Goal: Navigation & Orientation: Find specific page/section

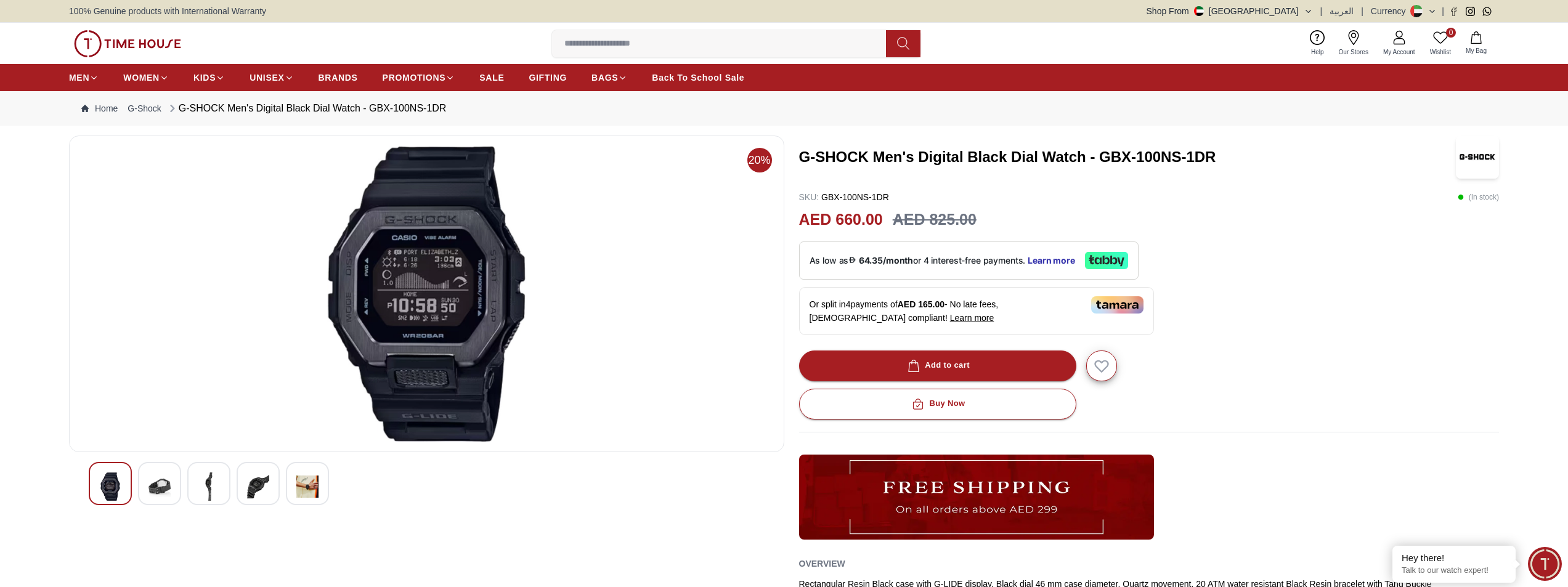
click at [164, 492] on img at bounding box center [159, 487] width 22 height 28
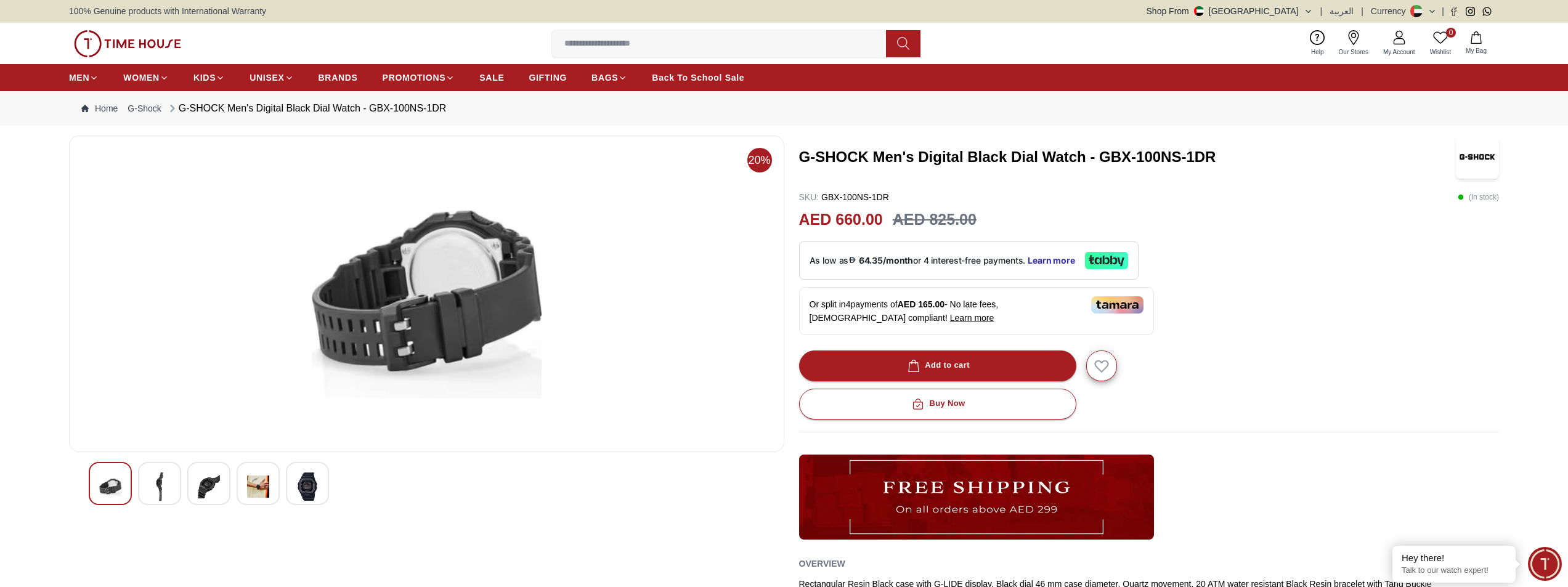
click at [197, 492] on div at bounding box center [208, 483] width 43 height 43
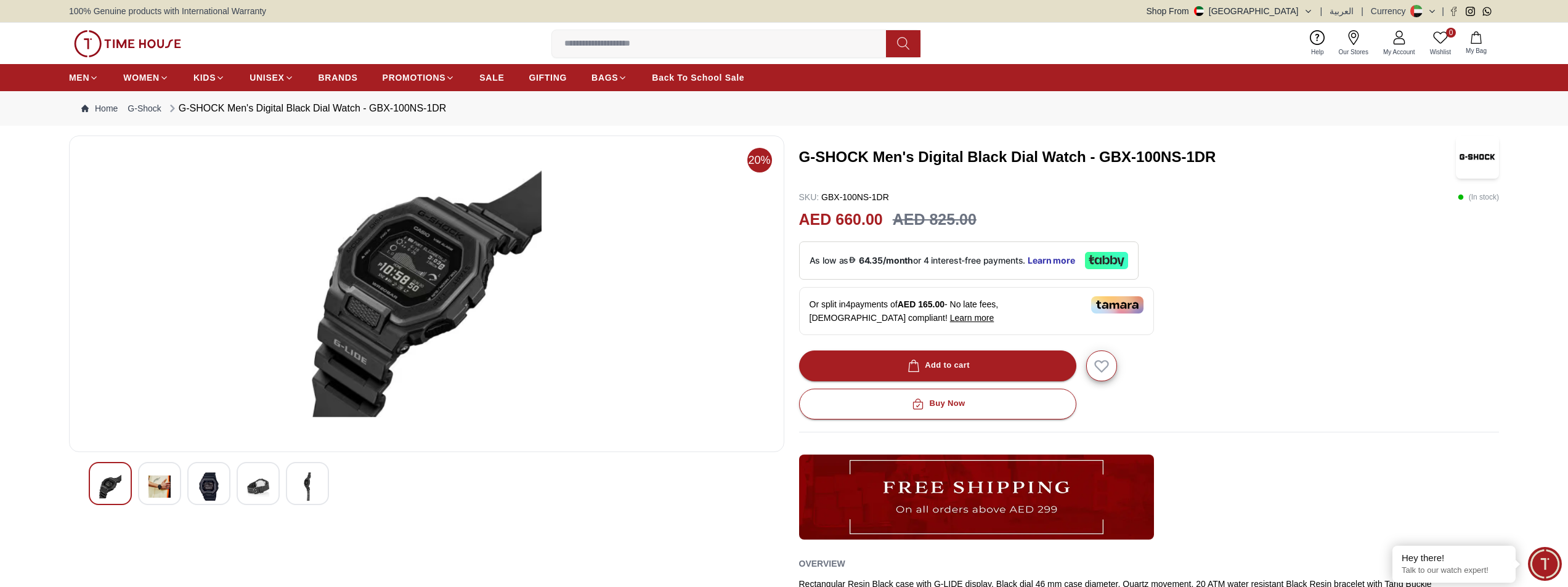
click at [251, 492] on img at bounding box center [258, 487] width 22 height 28
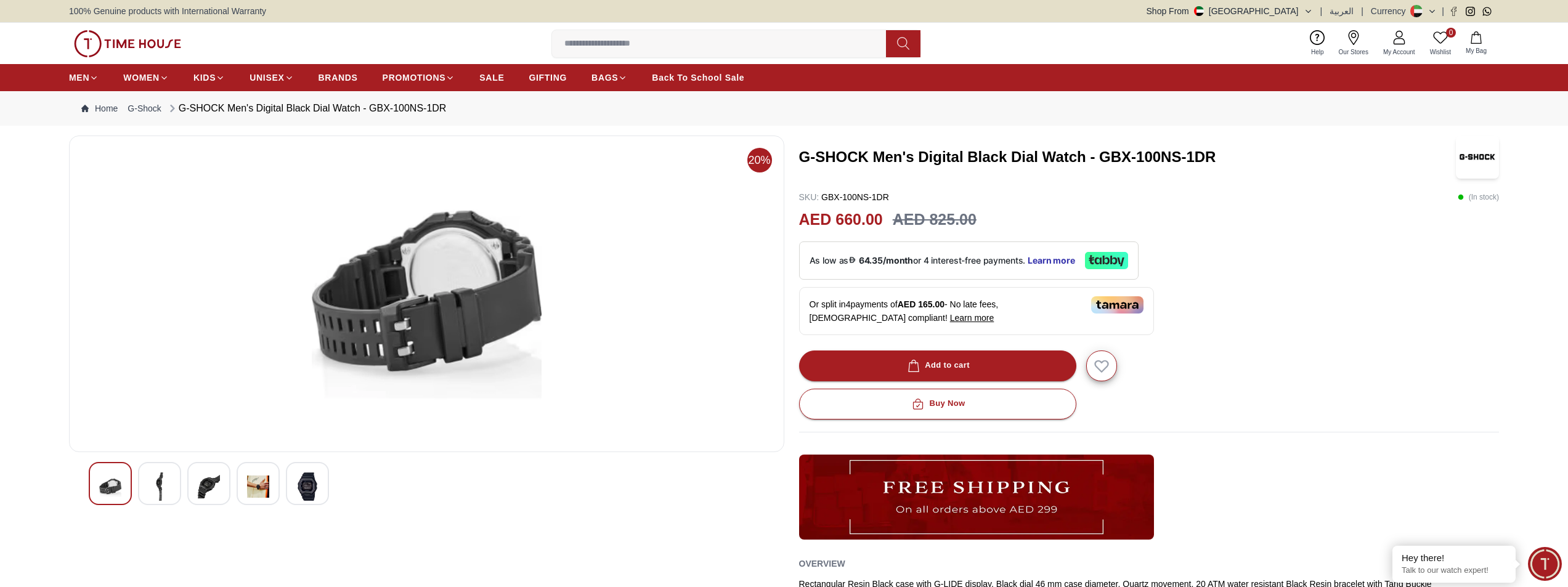
click at [306, 489] on img at bounding box center [307, 487] width 22 height 28
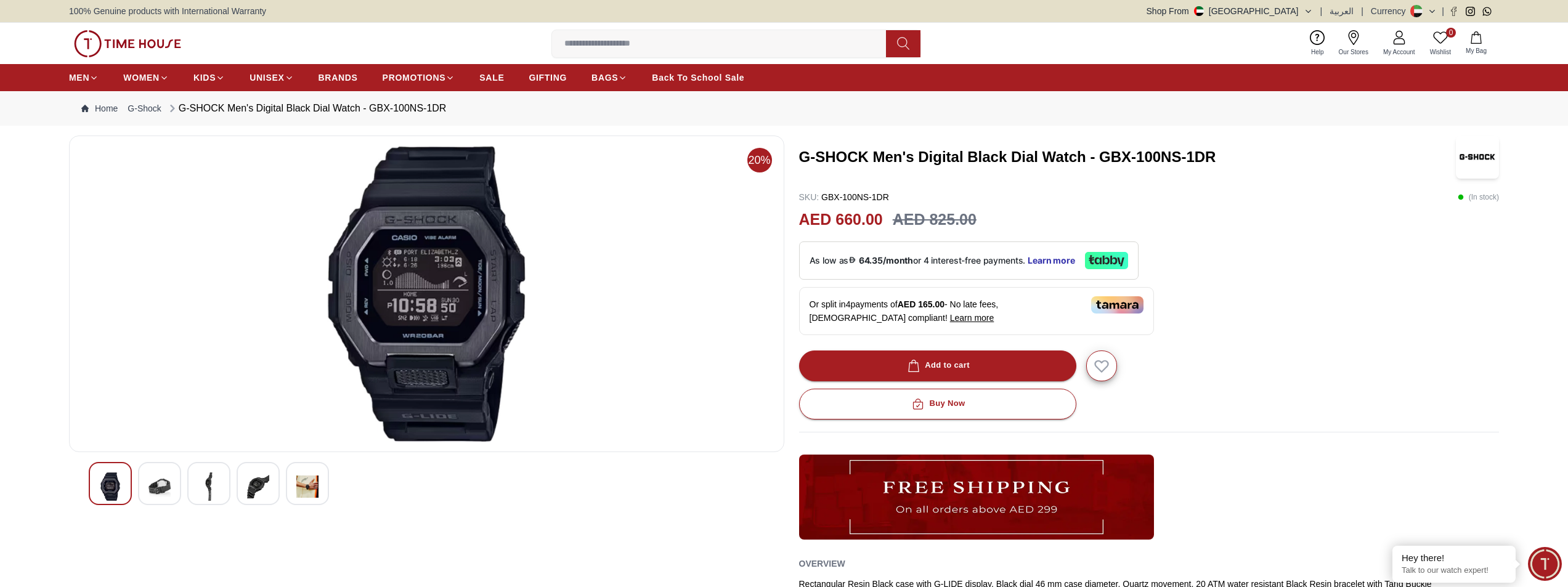
click at [163, 491] on img at bounding box center [159, 487] width 22 height 28
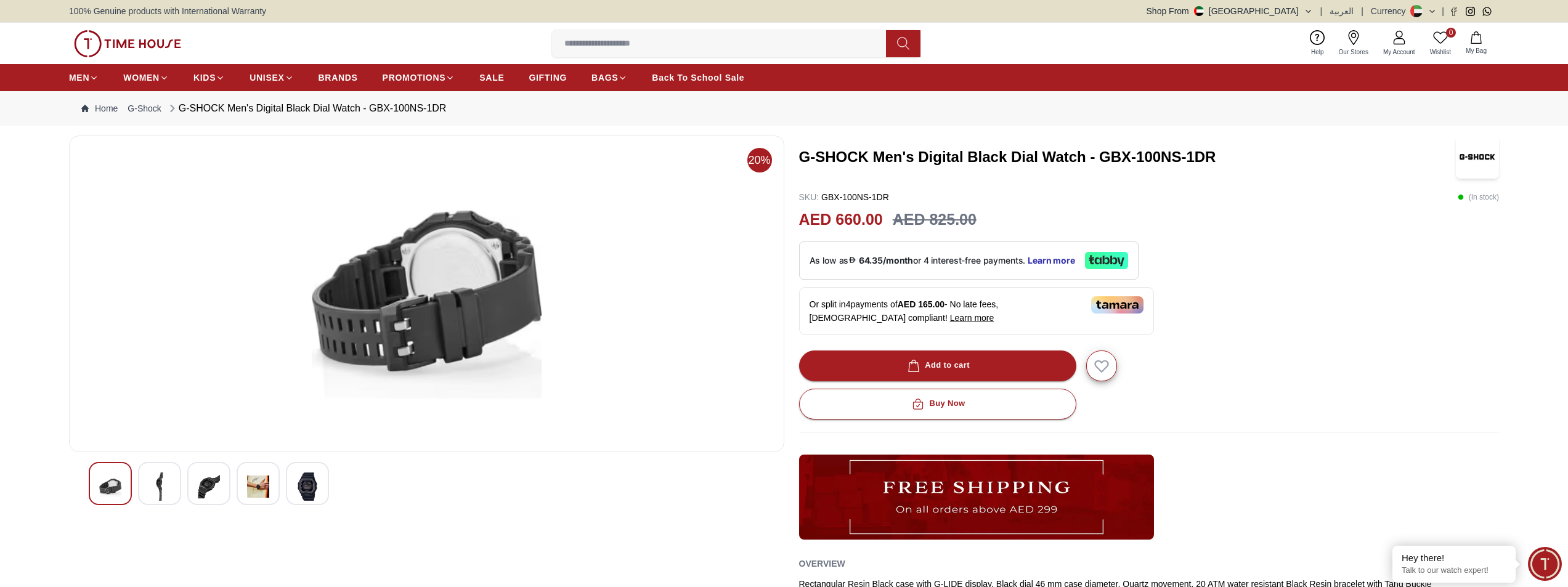
click at [216, 489] on img at bounding box center [208, 487] width 22 height 28
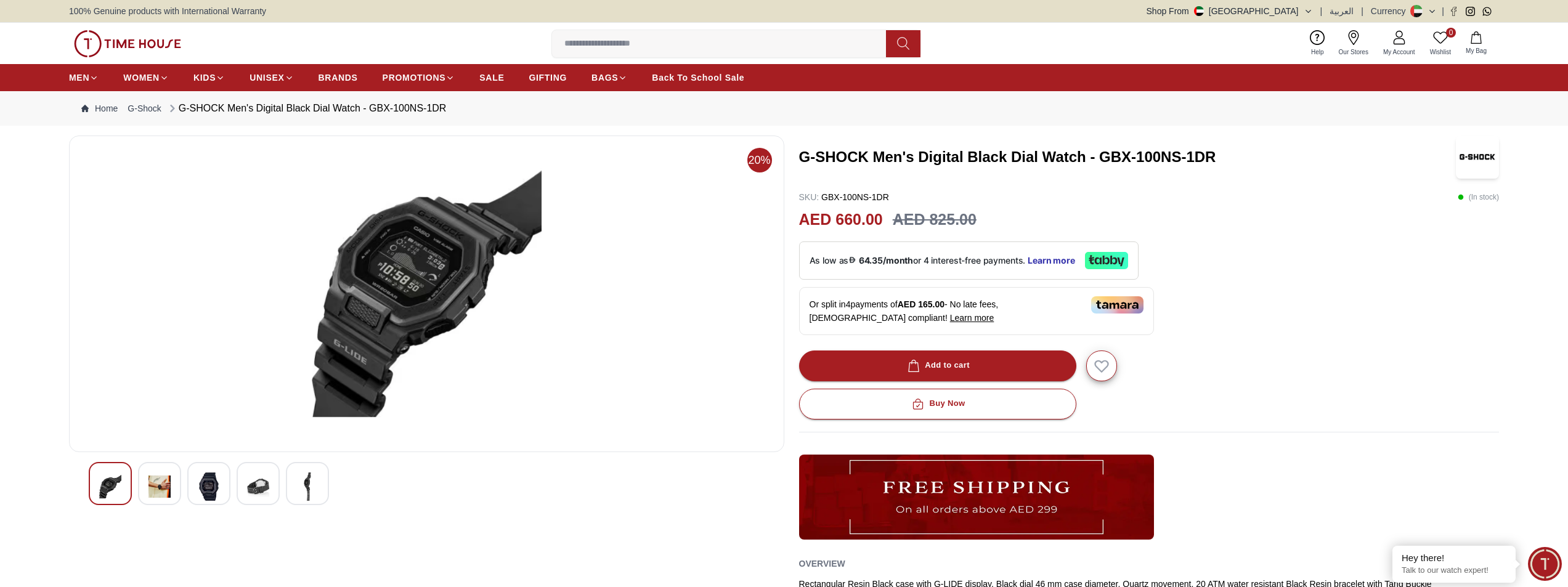
click at [257, 492] on img at bounding box center [258, 487] width 22 height 28
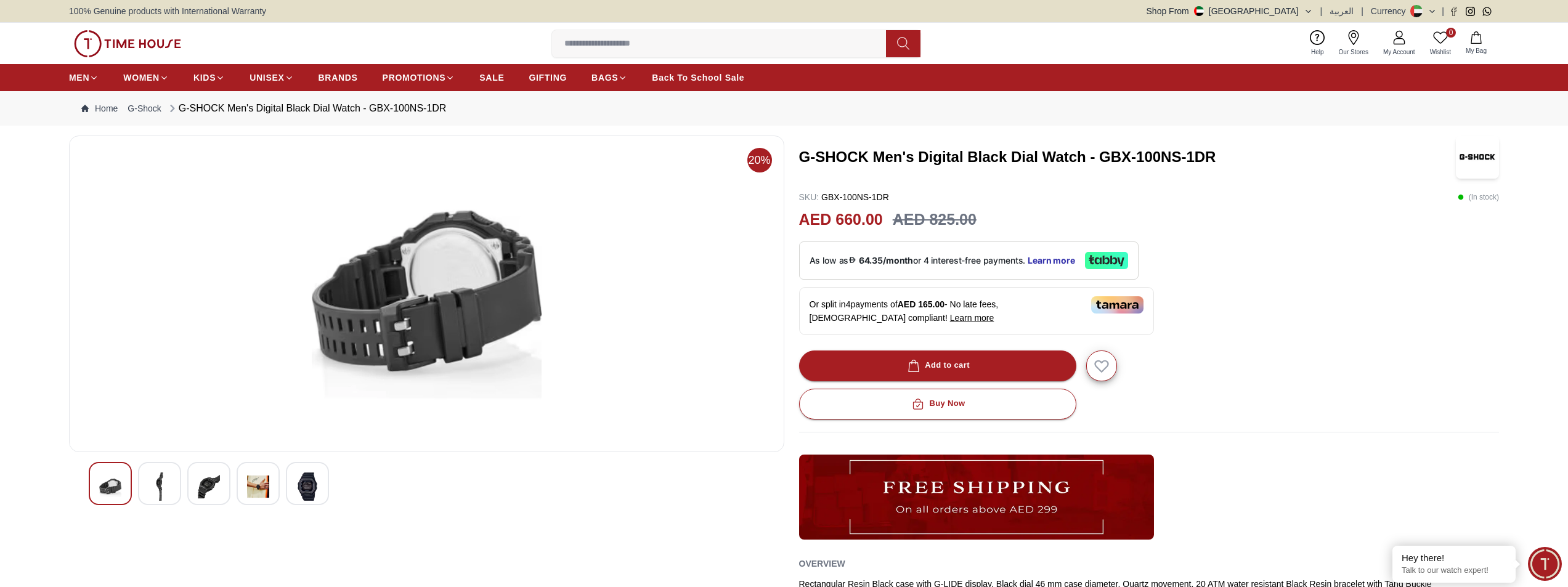
click at [318, 489] on img at bounding box center [307, 487] width 22 height 28
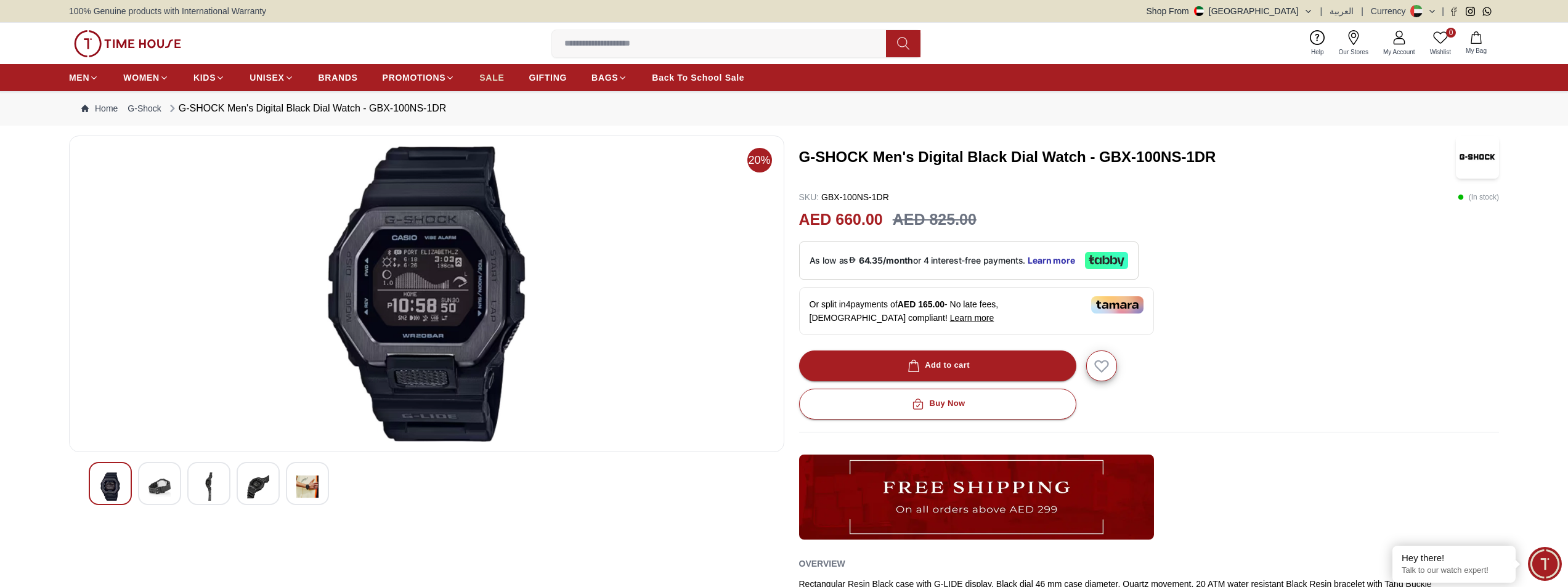
click at [493, 74] on span "SALE" at bounding box center [491, 78] width 24 height 13
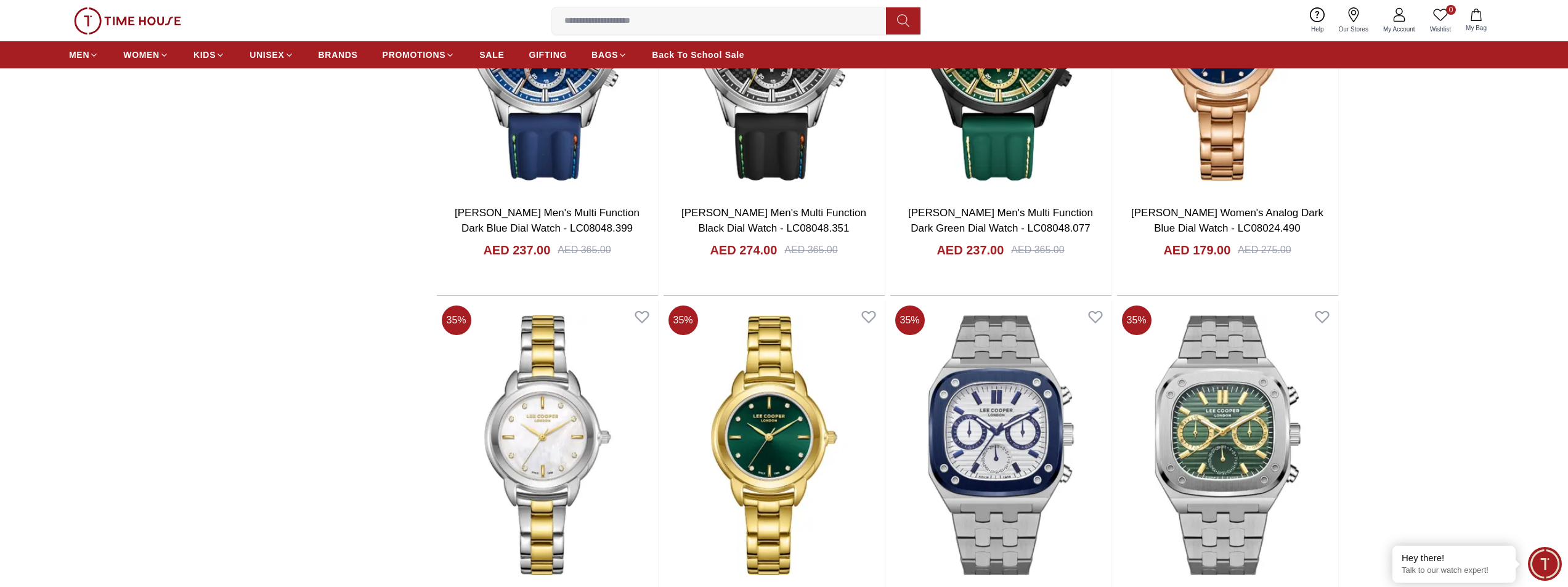
scroll to position [2093, 0]
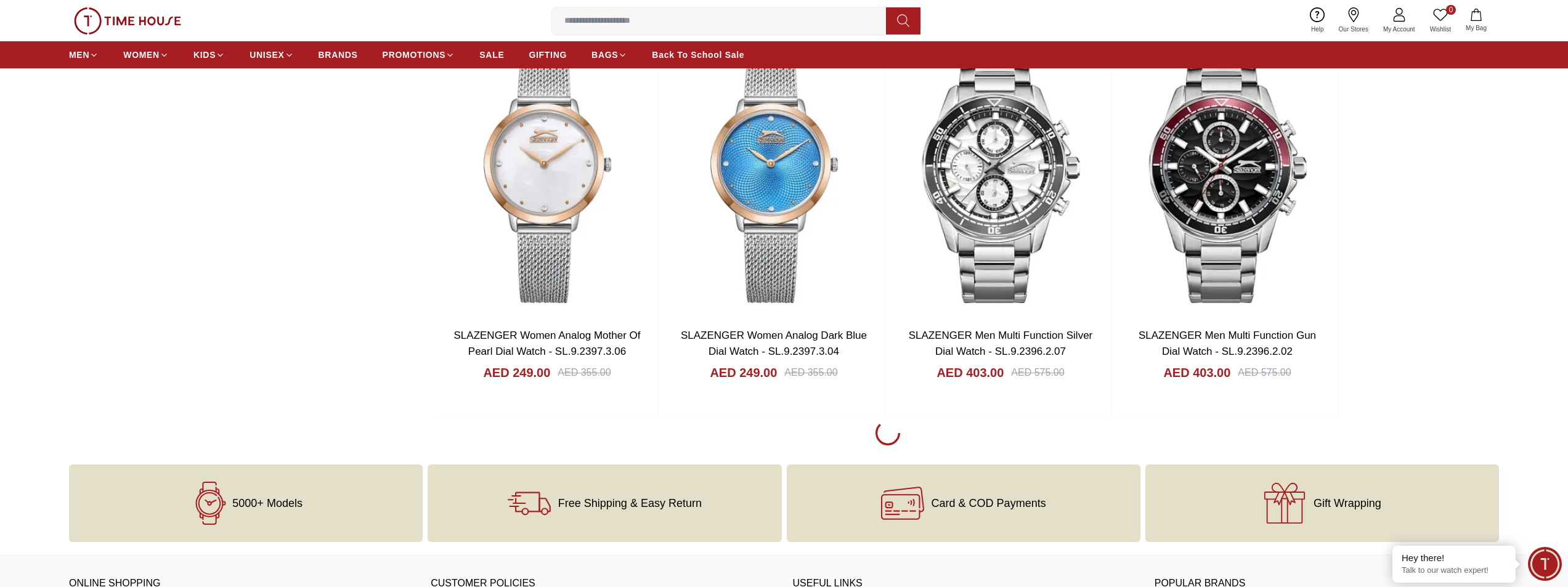
scroll to position [4309, 0]
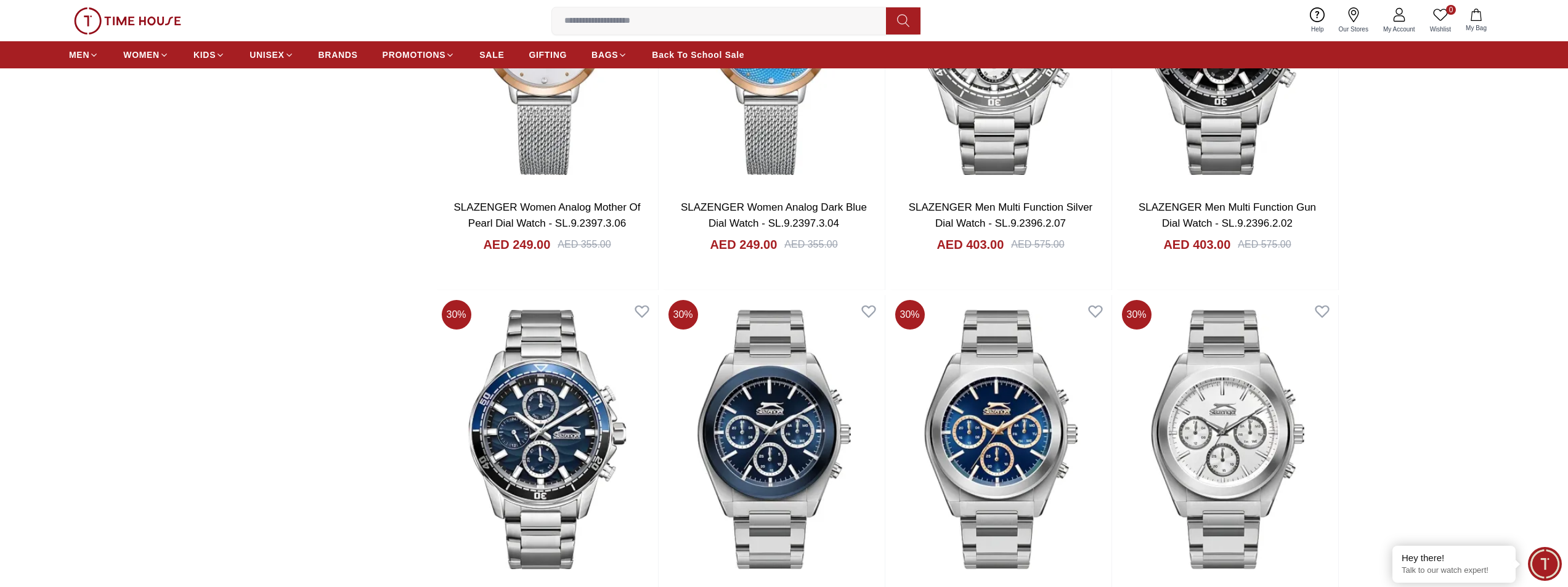
scroll to position [3940, 0]
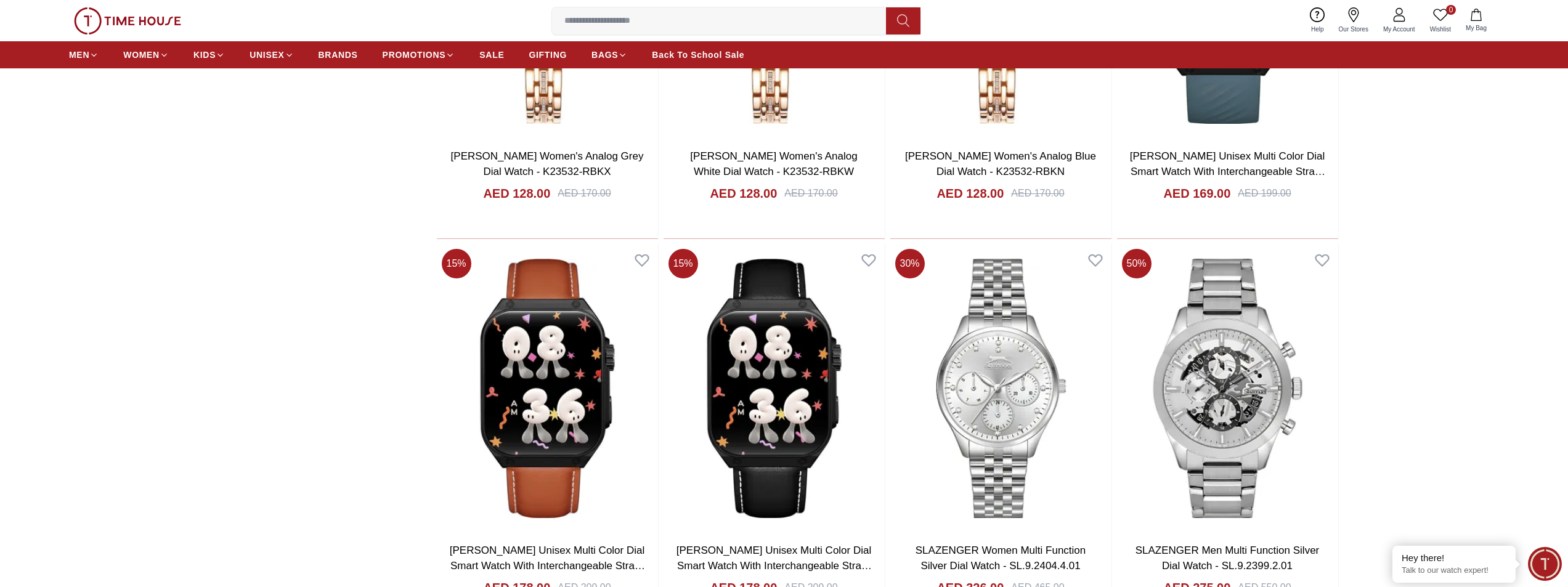
scroll to position [3571, 0]
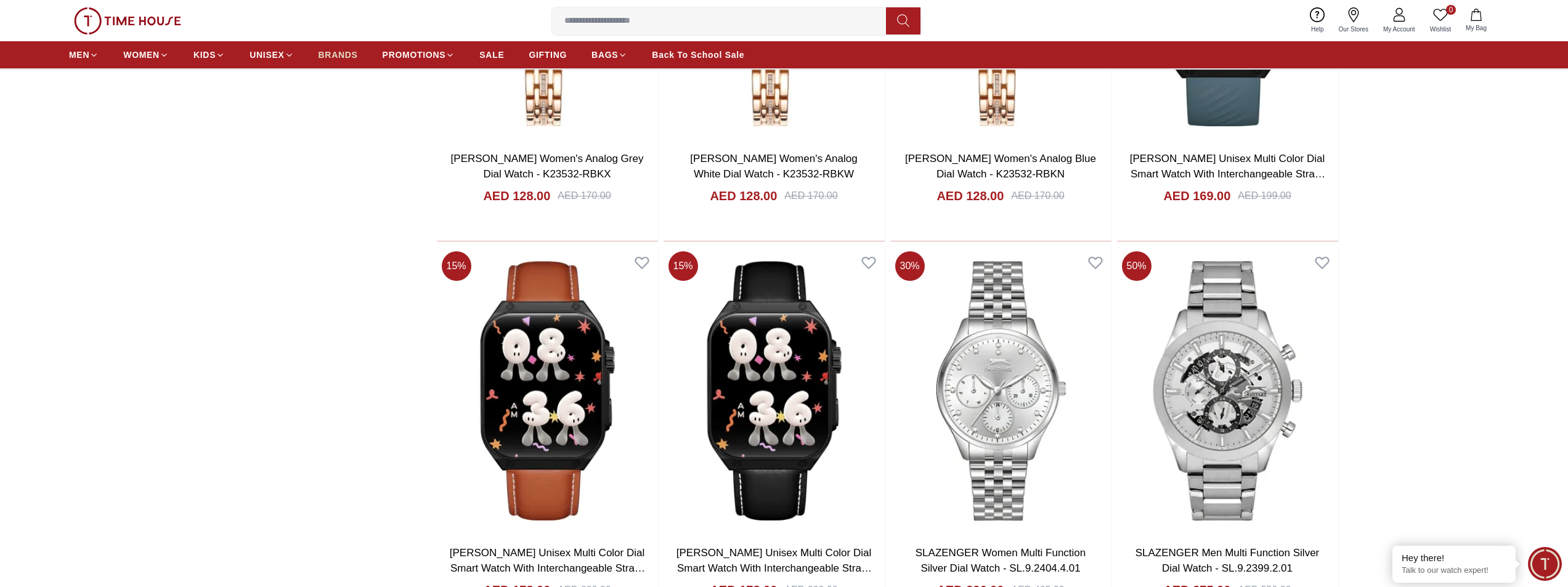
click at [332, 56] on span "BRANDS" at bounding box center [338, 55] width 39 height 13
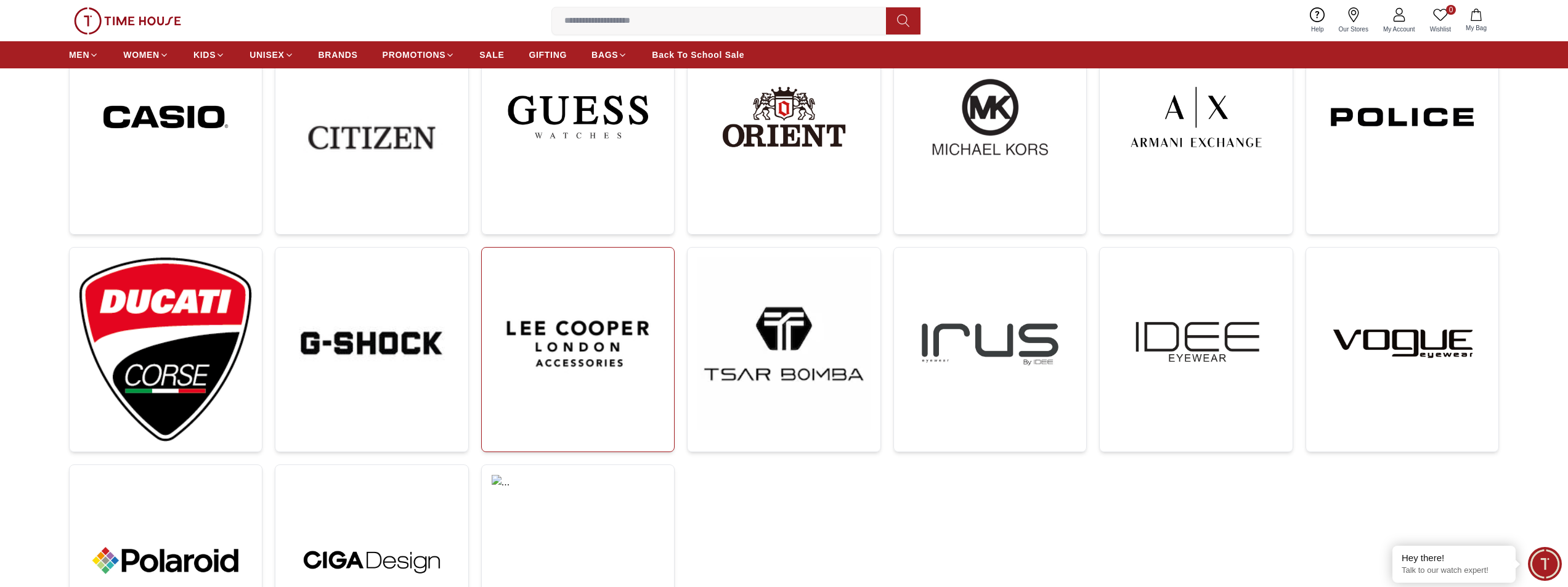
scroll to position [554, 0]
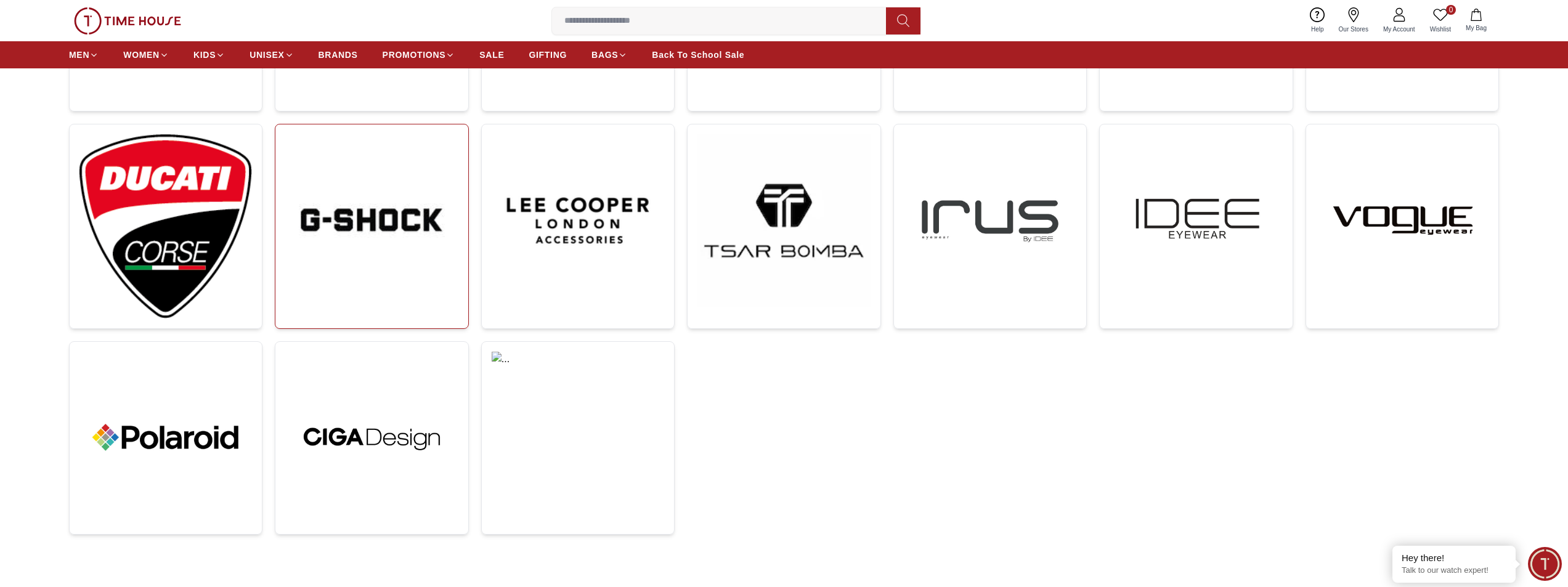
click at [408, 252] on img at bounding box center [371, 220] width 172 height 172
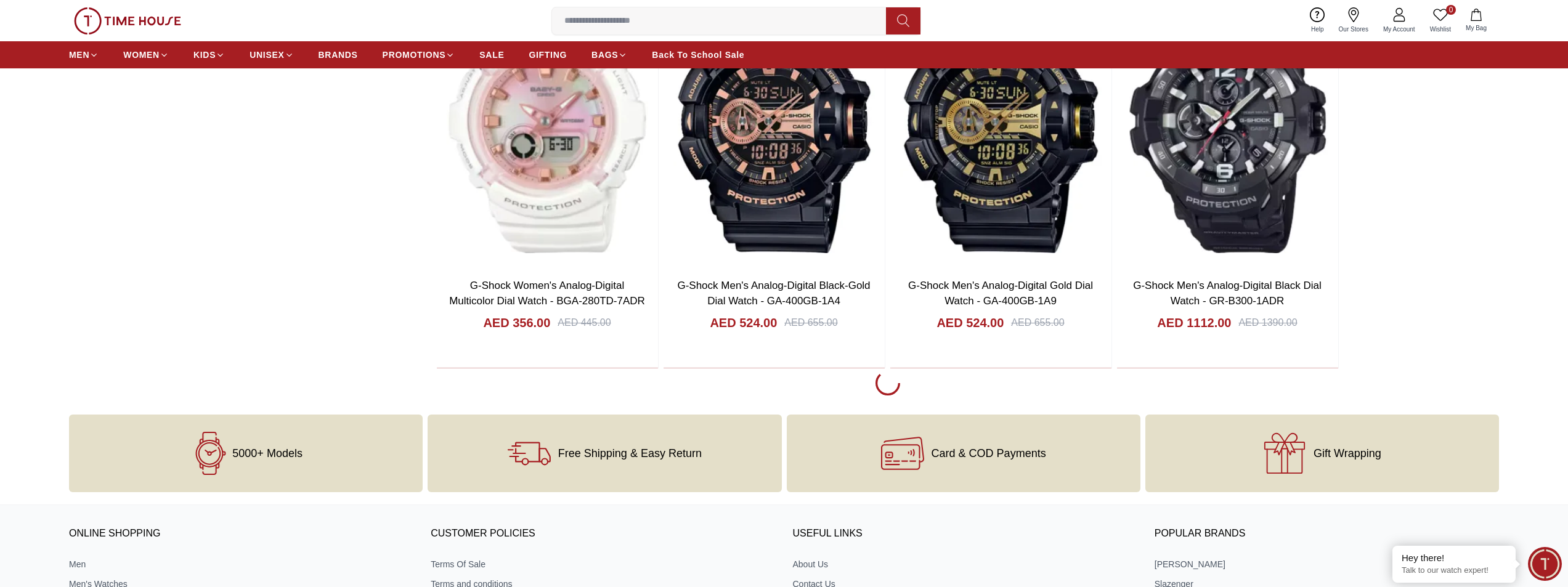
scroll to position [2401, 0]
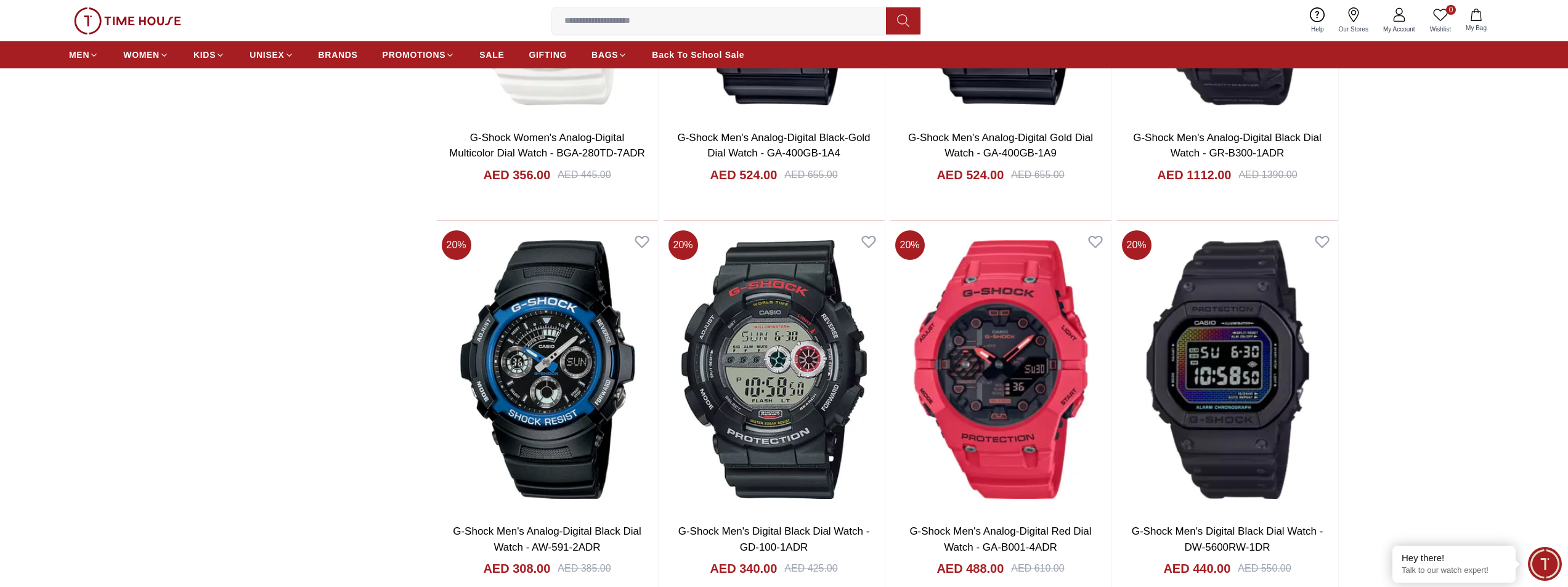
scroll to position [2524, 0]
